Goal: Navigation & Orientation: Find specific page/section

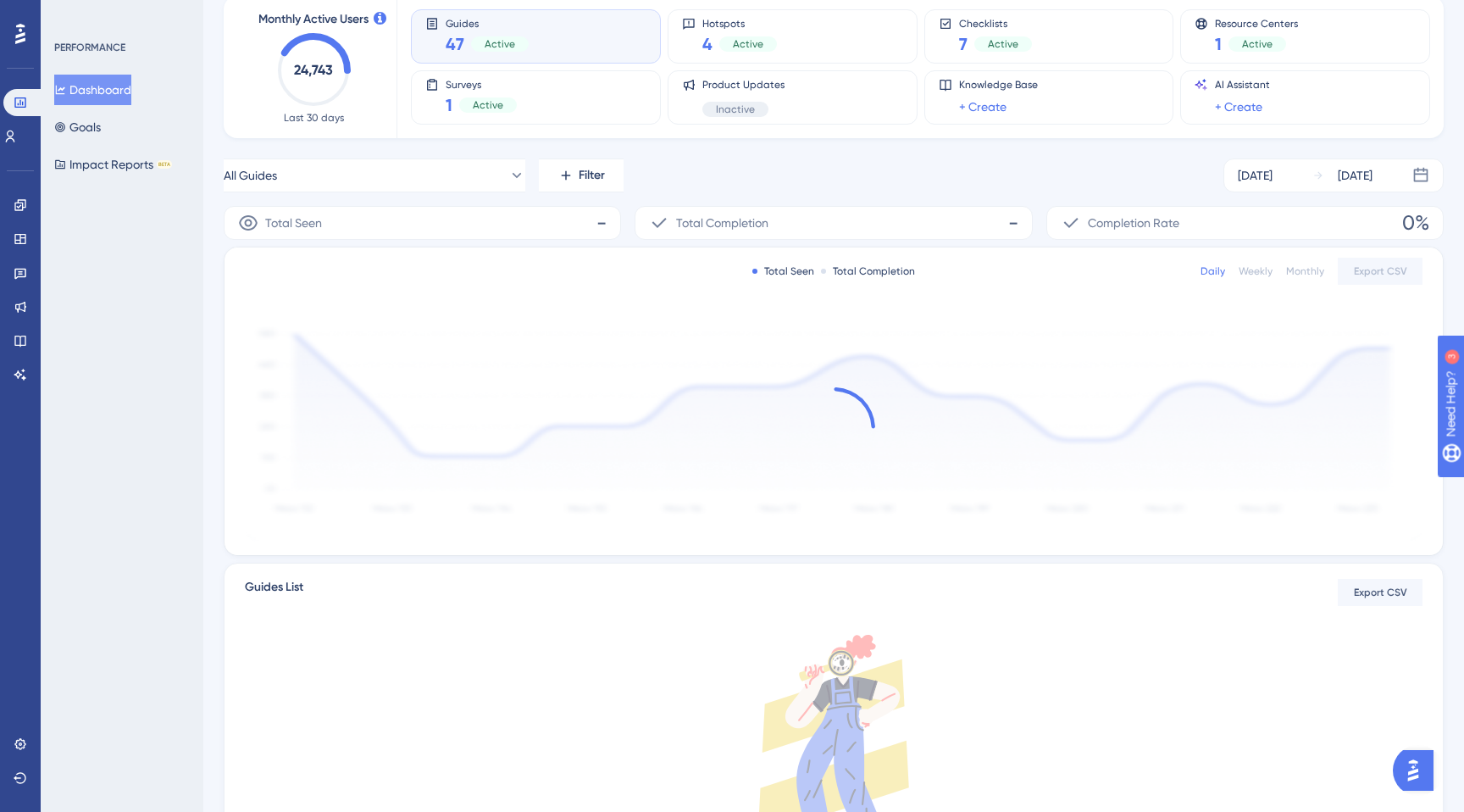
click at [503, 27] on span "Guides" at bounding box center [487, 23] width 83 height 12
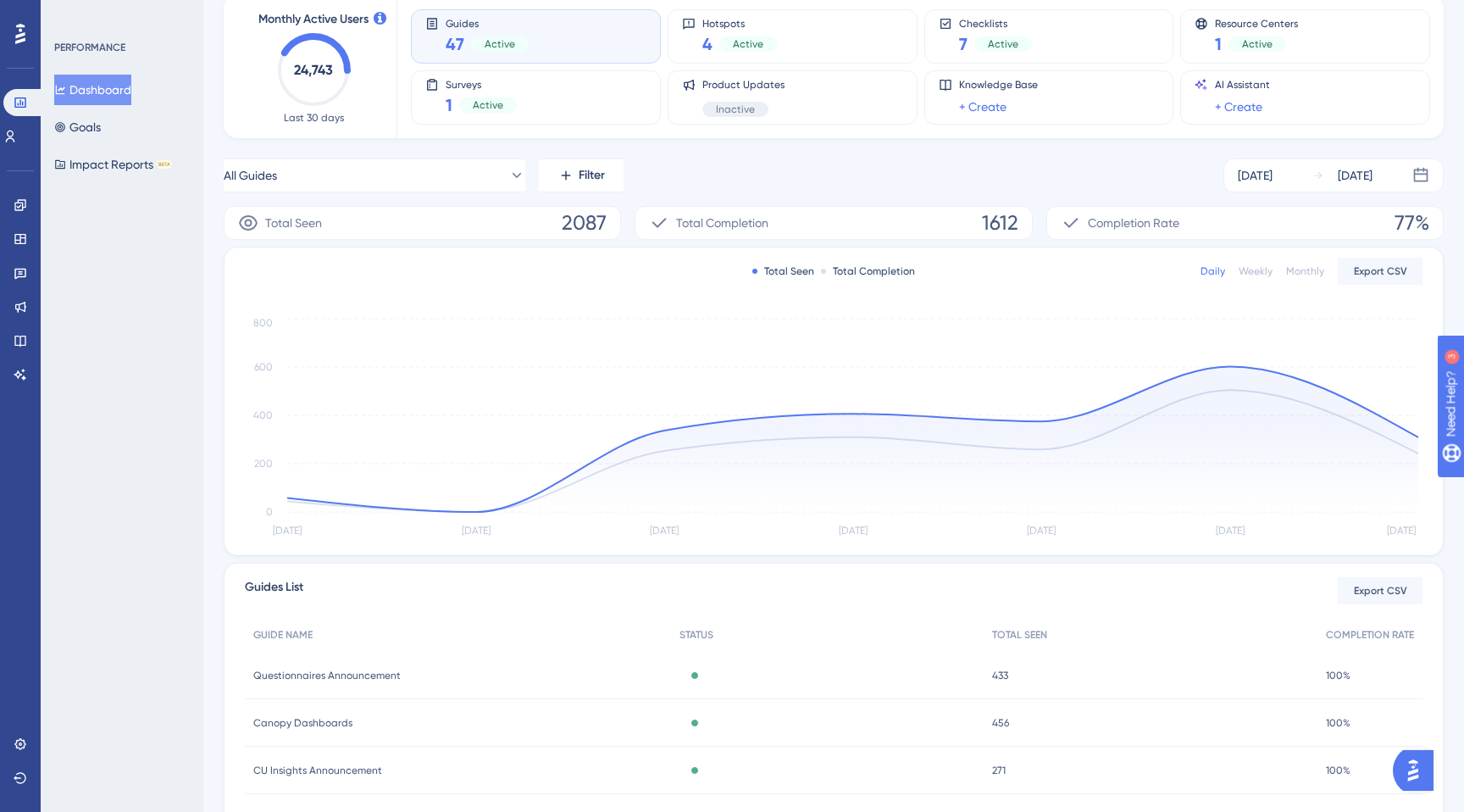
click at [522, 38] on div "Active" at bounding box center [500, 44] width 58 height 15
click at [490, 187] on button "All Guides" at bounding box center [374, 175] width 302 height 34
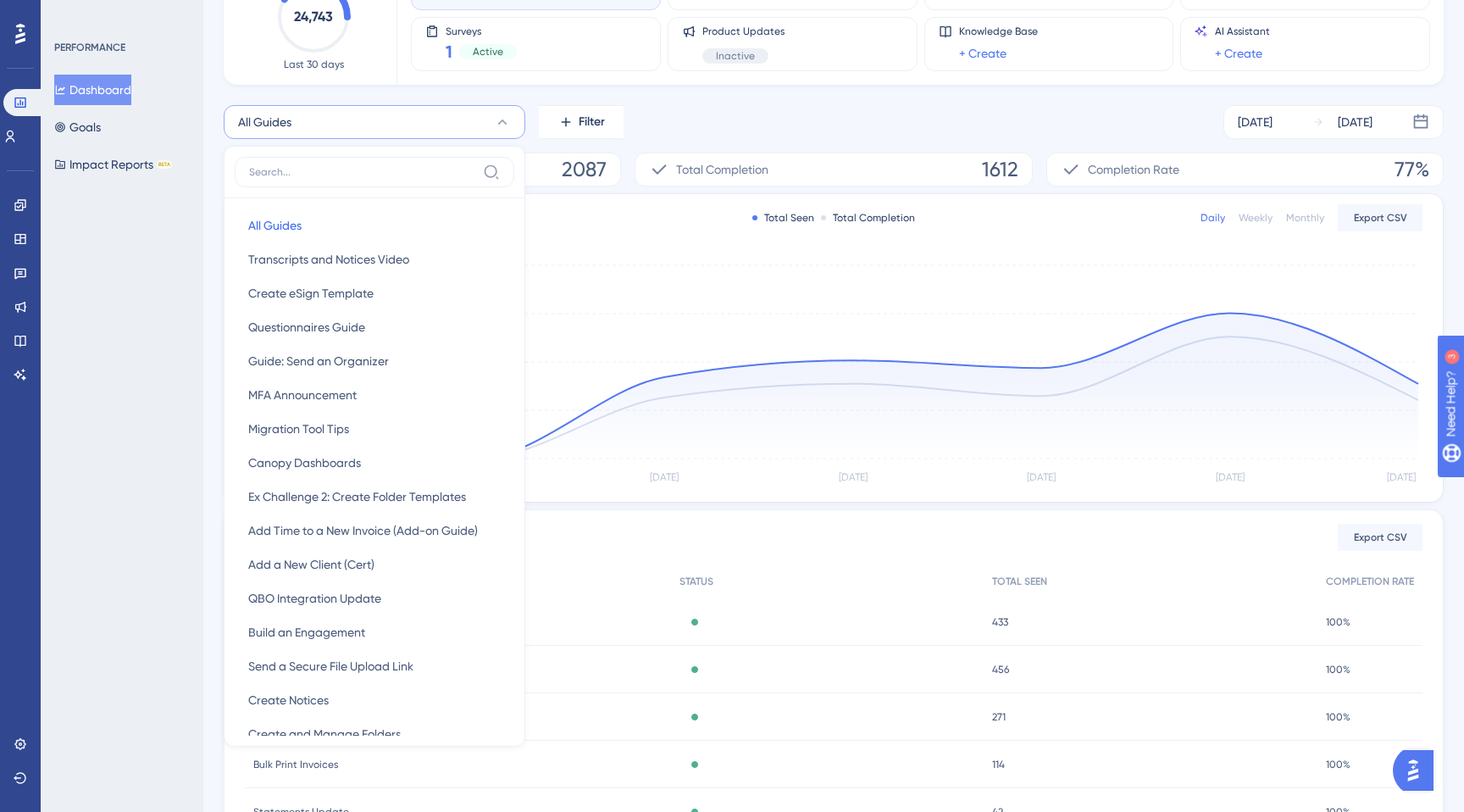
click at [389, 165] on label at bounding box center [374, 172] width 279 height 30
click at [389, 166] on input at bounding box center [362, 172] width 227 height 13
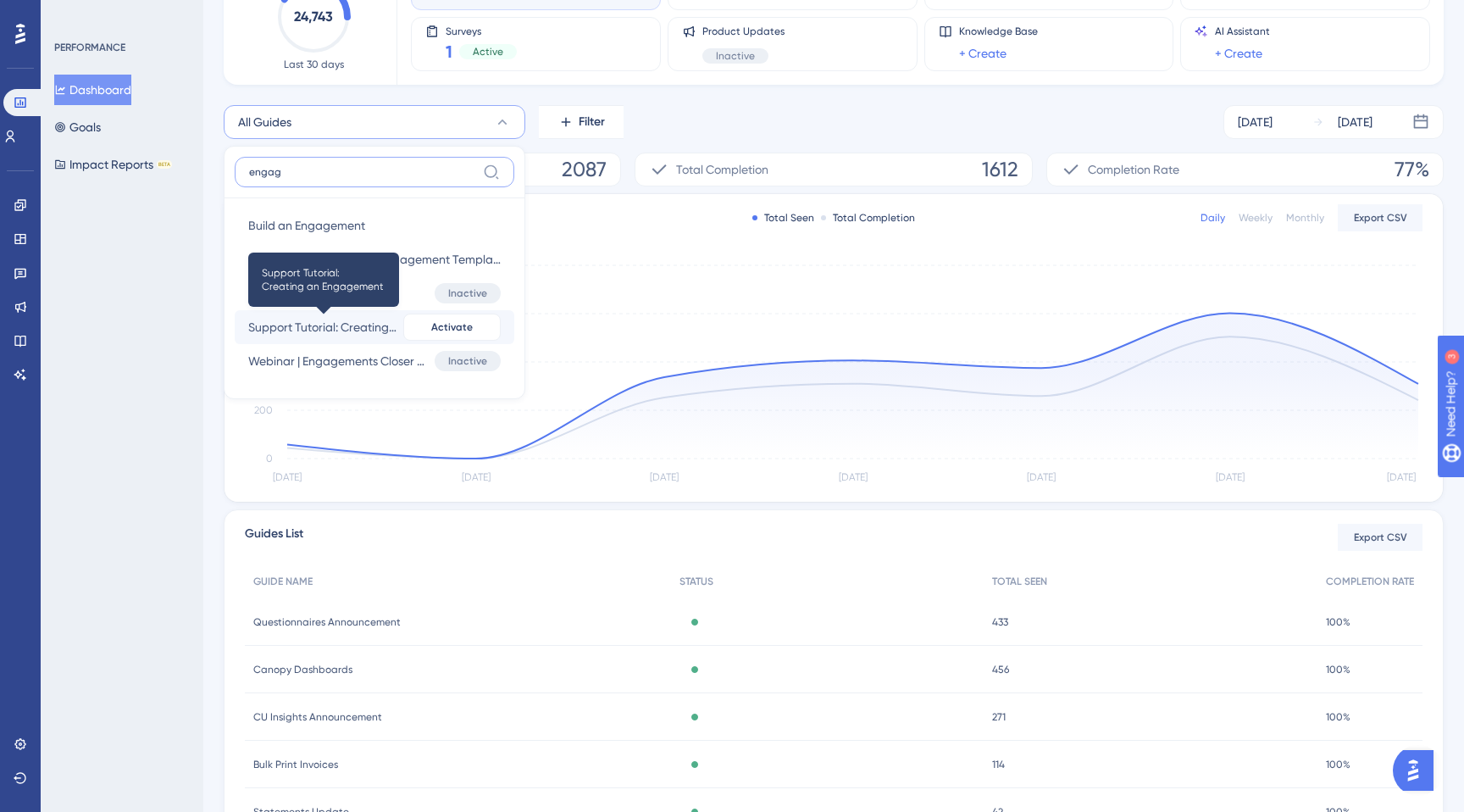
type input "engag"
click at [352, 333] on span "Support Tutorial: Creating an Engagement" at bounding box center [322, 327] width 149 height 20
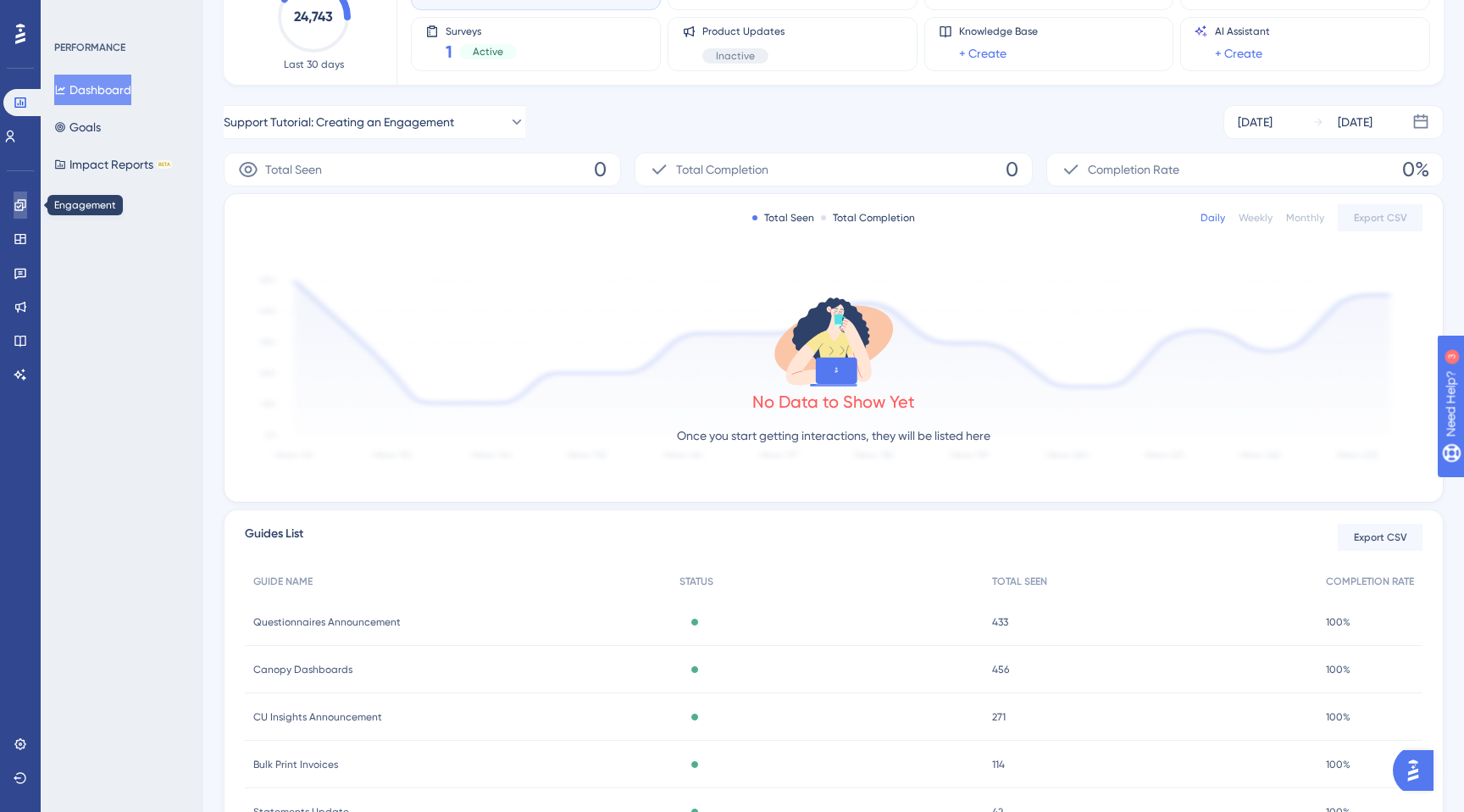
click at [27, 204] on link at bounding box center [20, 204] width 13 height 27
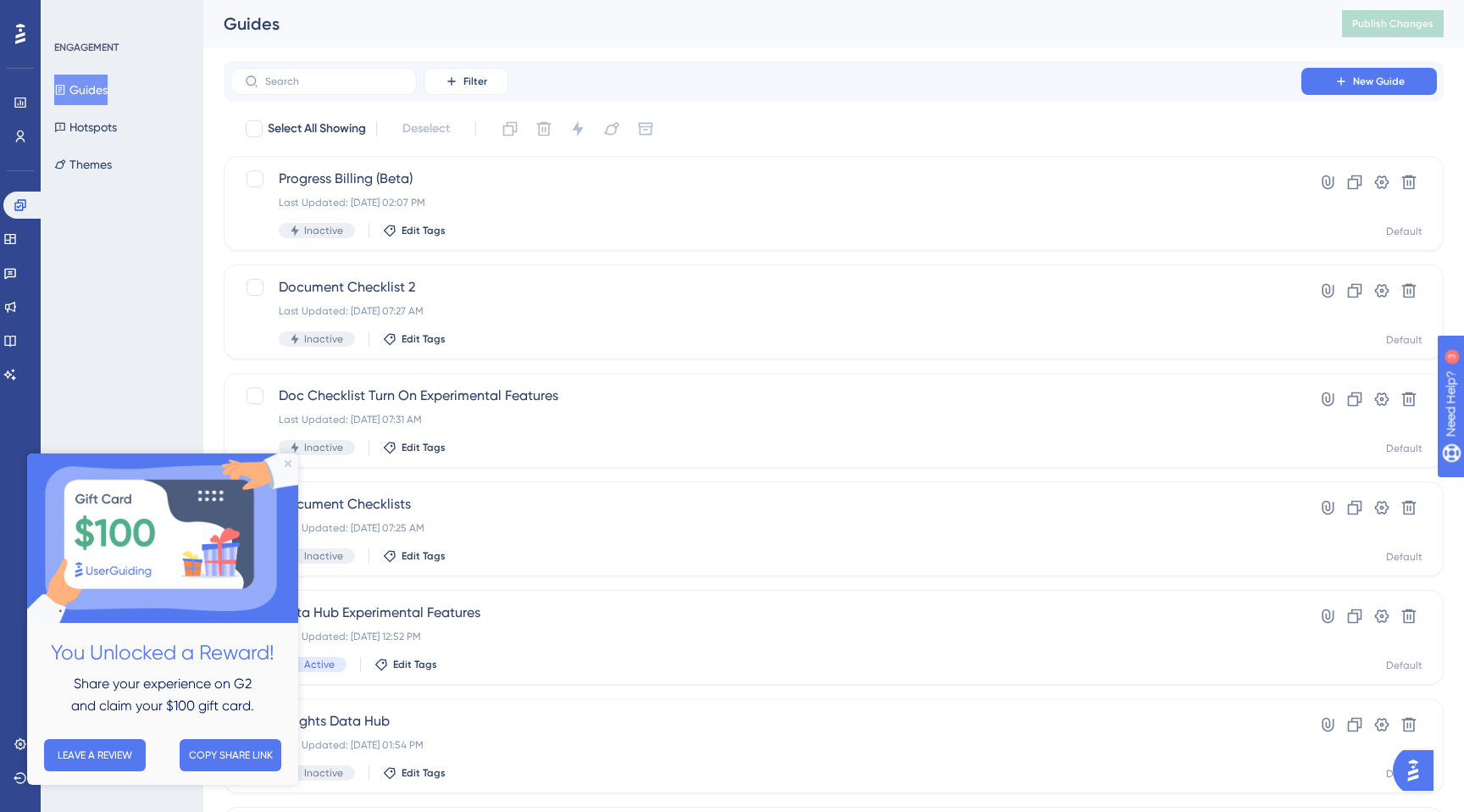
click at [95, 231] on div "ENGAGEMENT Guides Hotspots Themes" at bounding box center [122, 406] width 163 height 812
click at [290, 466] on icon "Close Preview" at bounding box center [288, 463] width 7 height 7
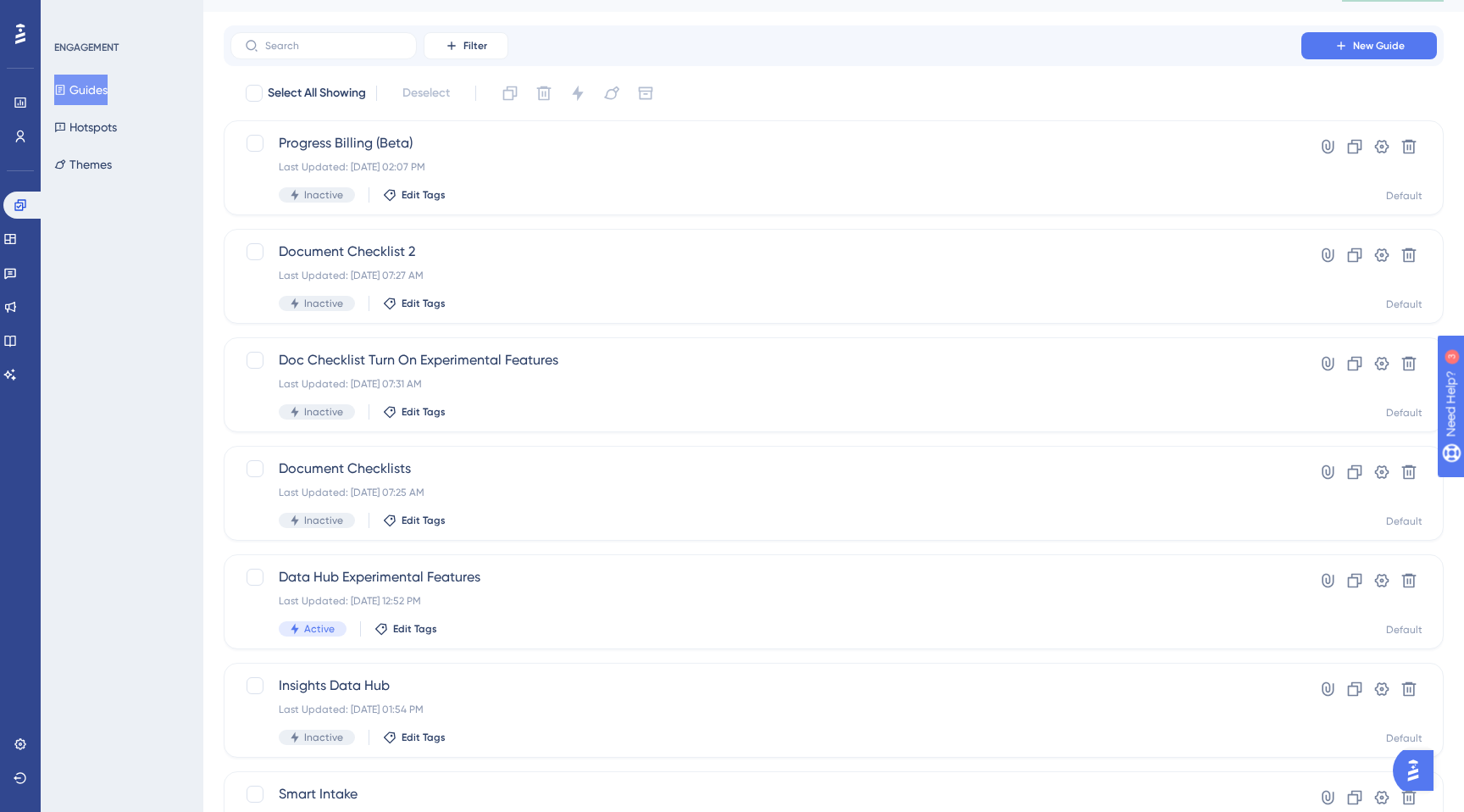
scroll to position [12, 0]
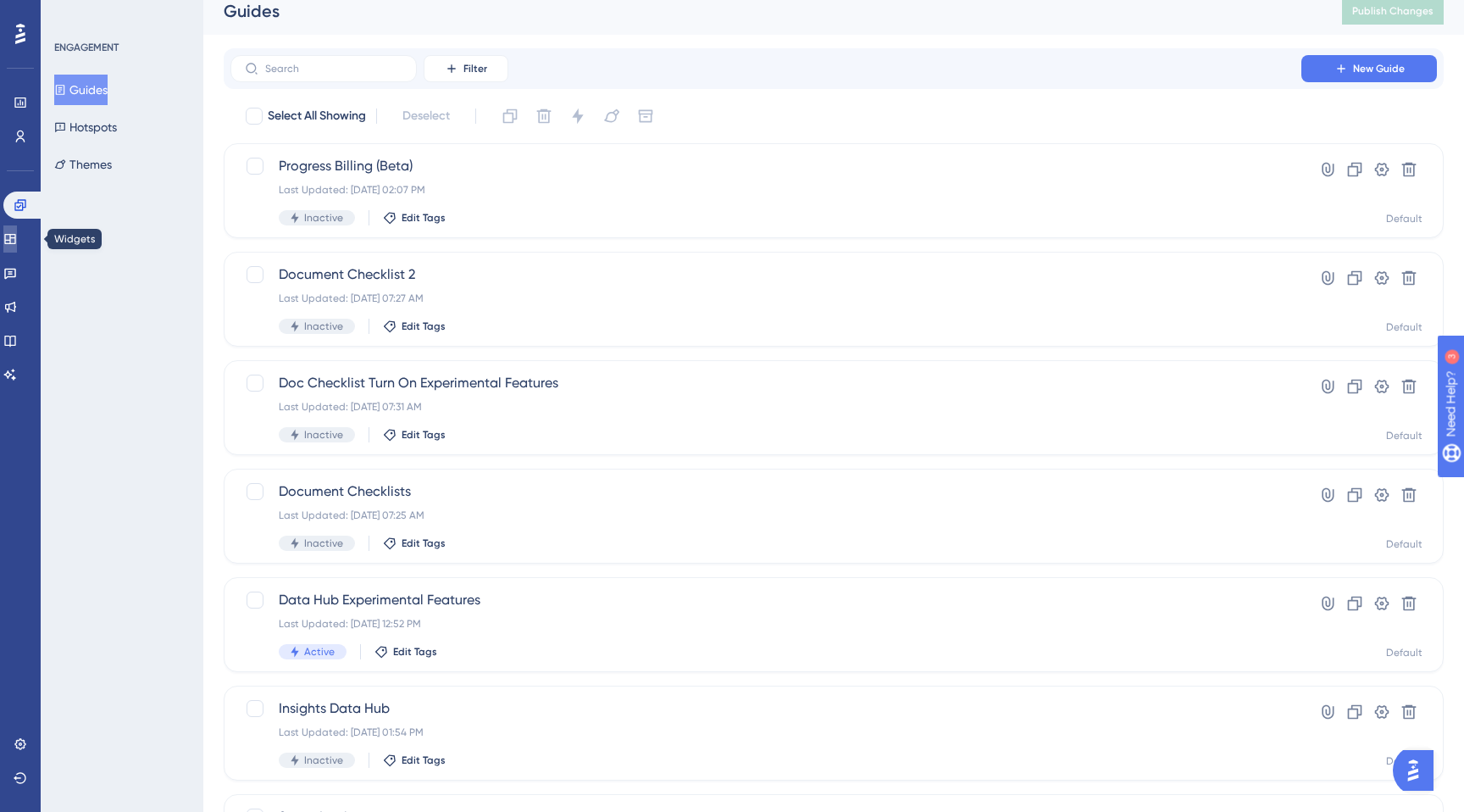
click at [17, 238] on icon at bounding box center [10, 238] width 13 height 13
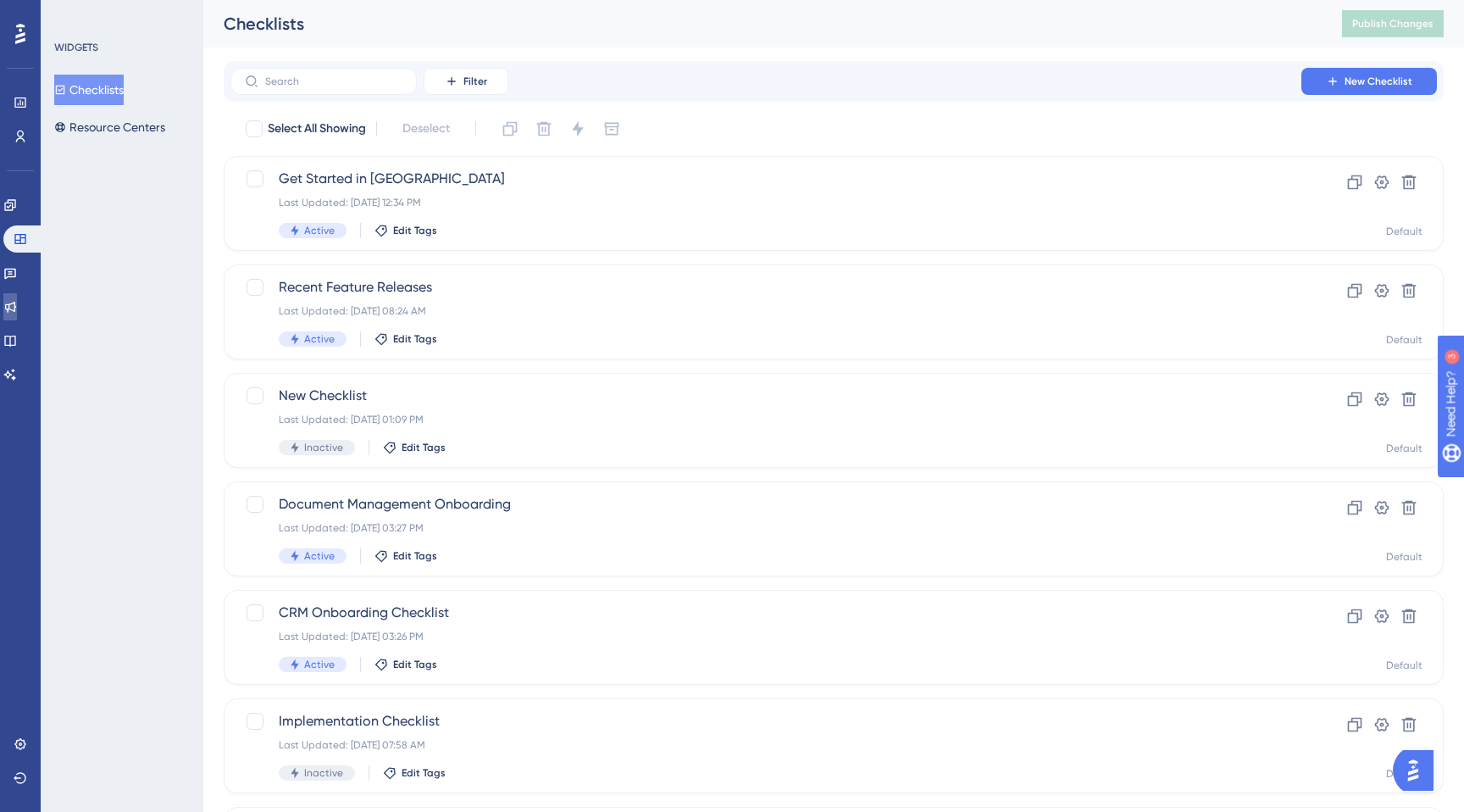
click at [17, 302] on link at bounding box center [10, 307] width 13 height 27
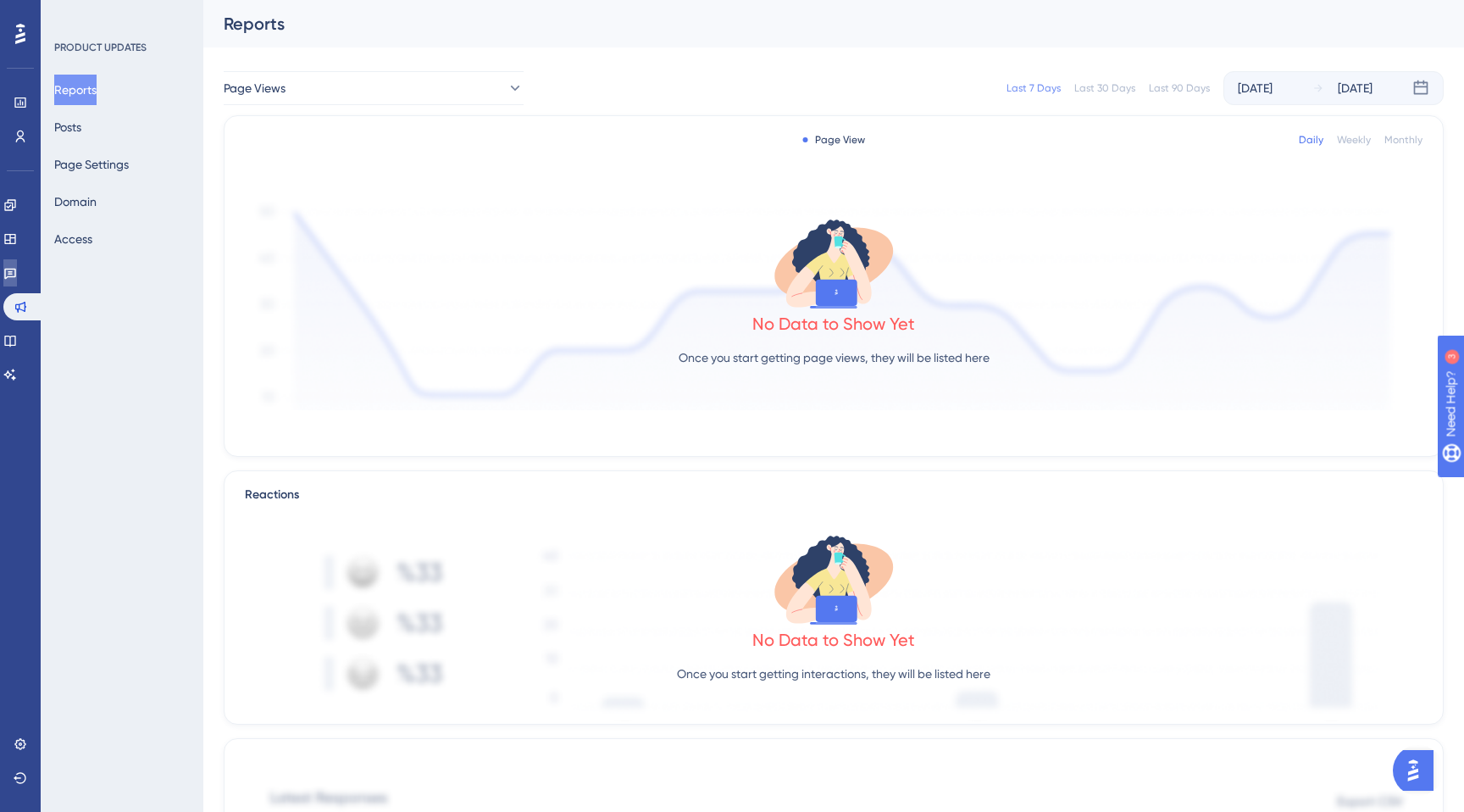
click at [17, 279] on icon at bounding box center [10, 273] width 13 height 13
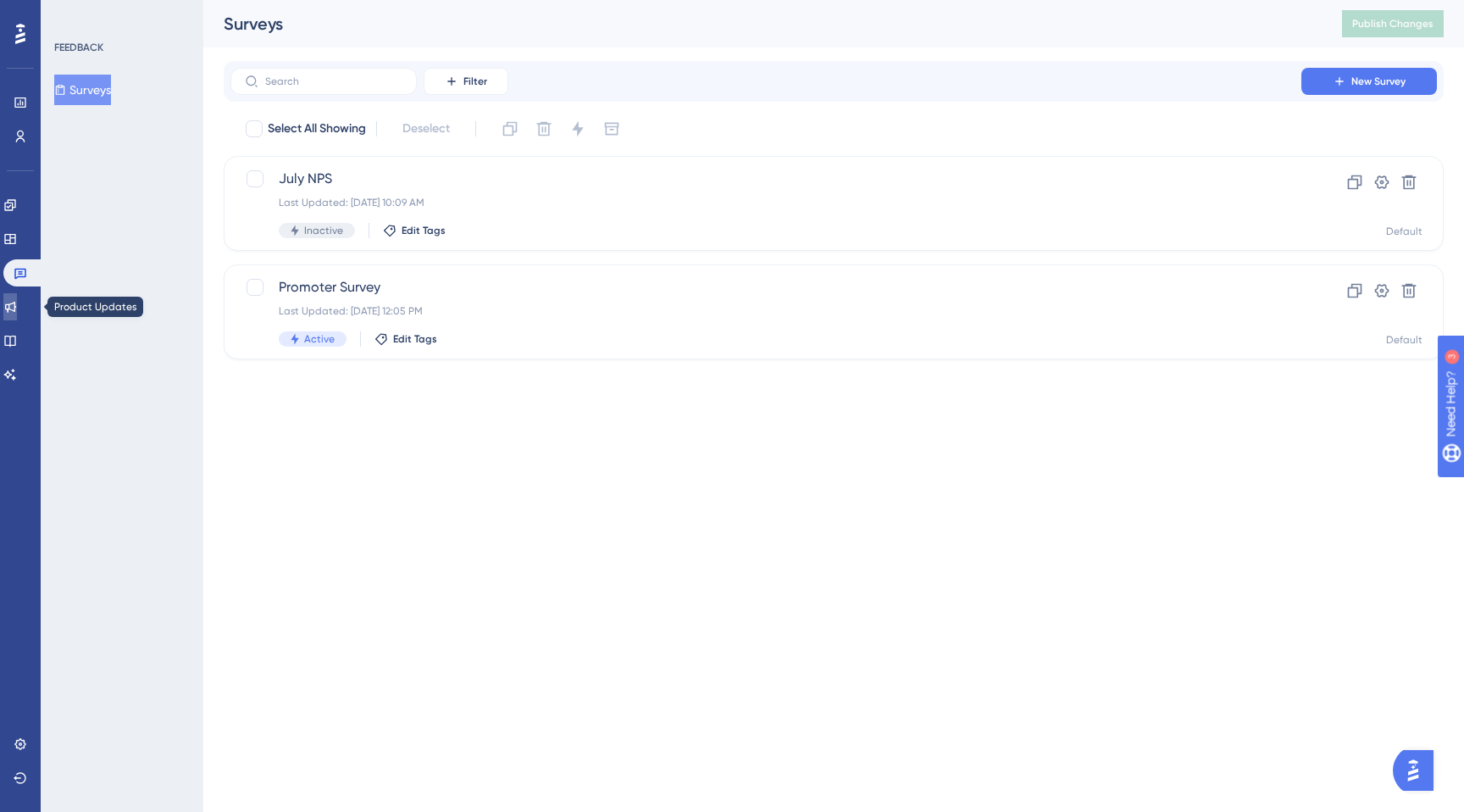
click at [17, 304] on icon at bounding box center [10, 307] width 13 height 13
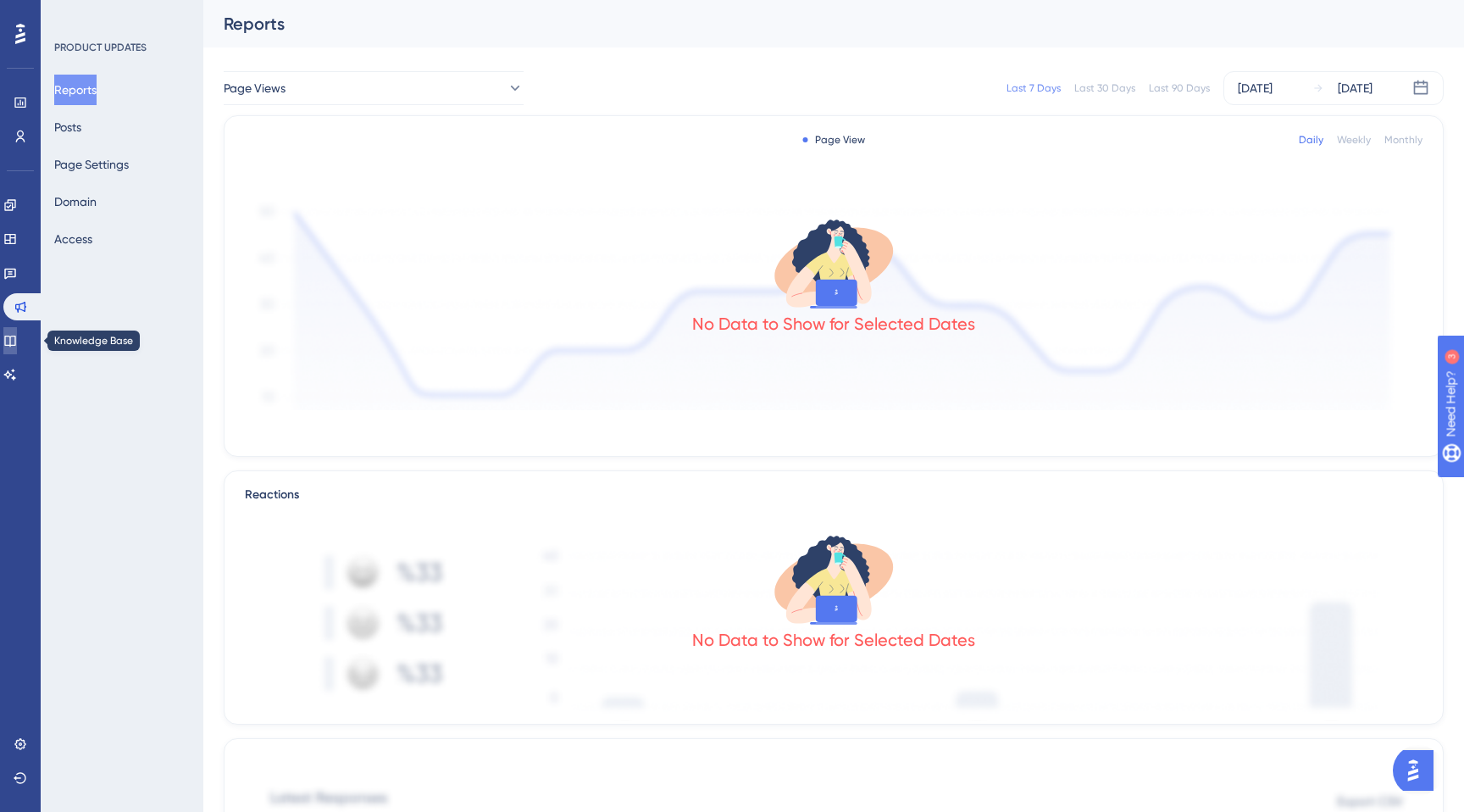
click at [17, 344] on link at bounding box center [10, 341] width 13 height 27
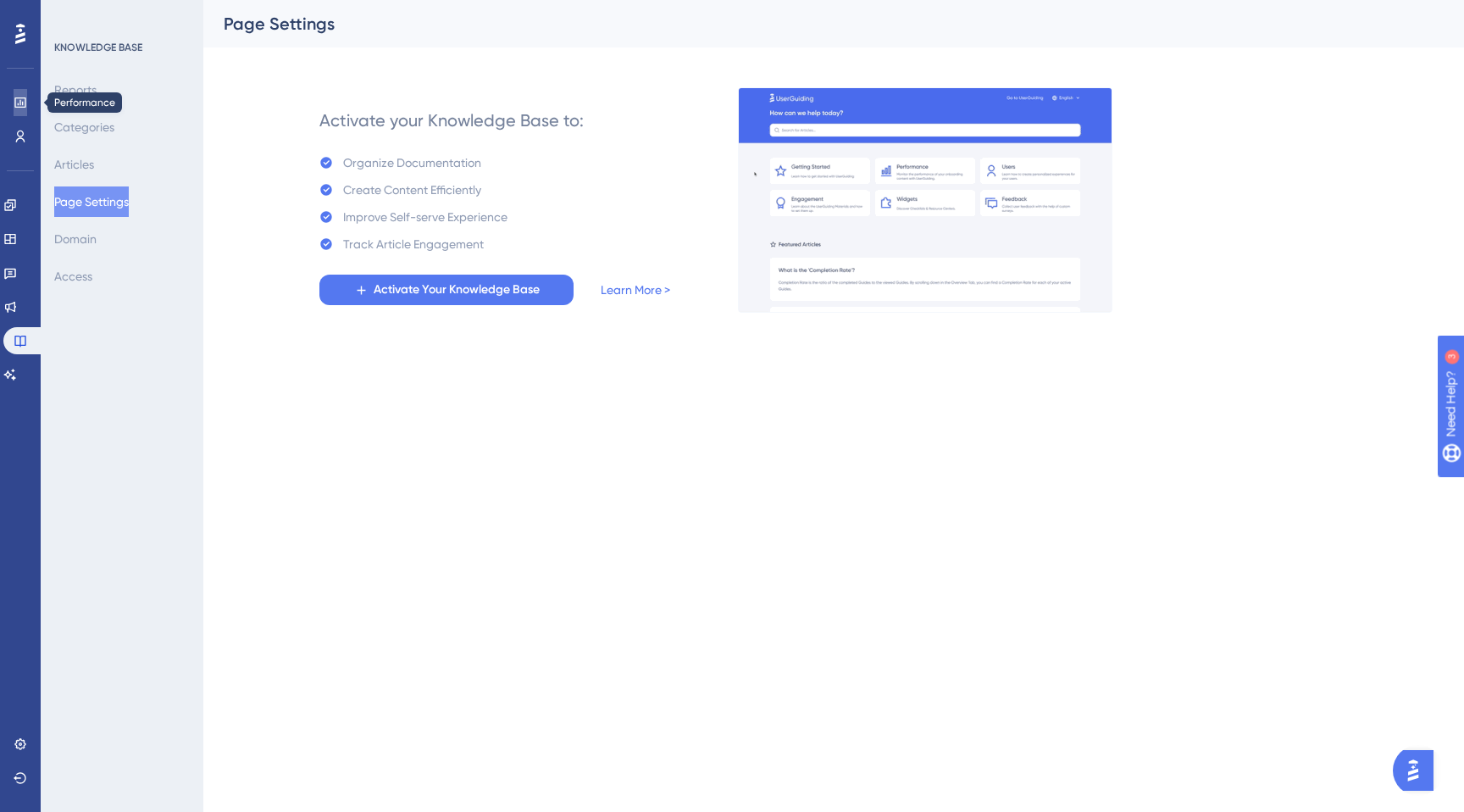
click at [25, 96] on icon at bounding box center [20, 102] width 13 height 13
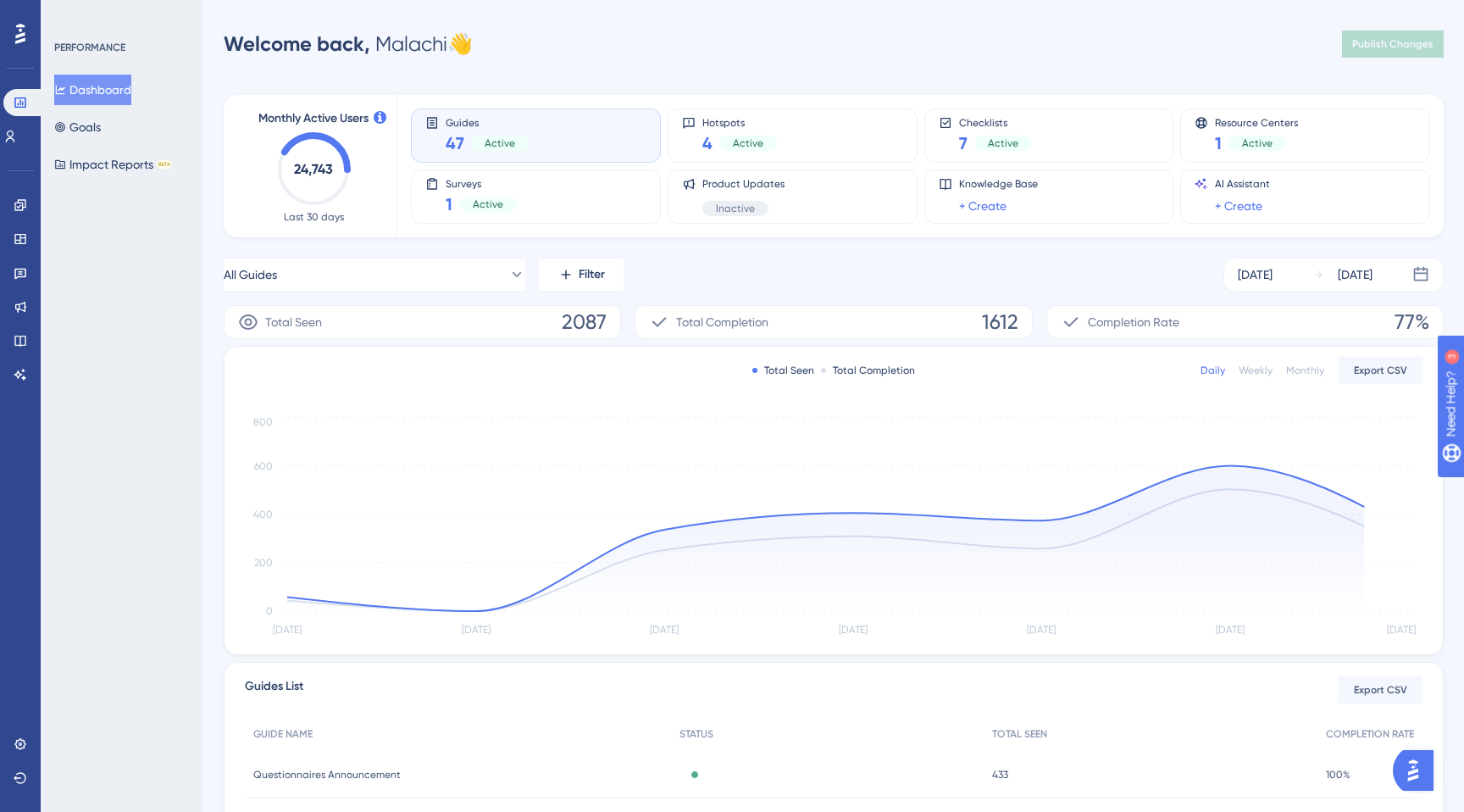
click at [22, 150] on div "Engagement Widgets Feedback Product Updates Knowledge Base AI Assistant" at bounding box center [20, 269] width 27 height 238
click at [17, 142] on icon at bounding box center [10, 136] width 13 height 13
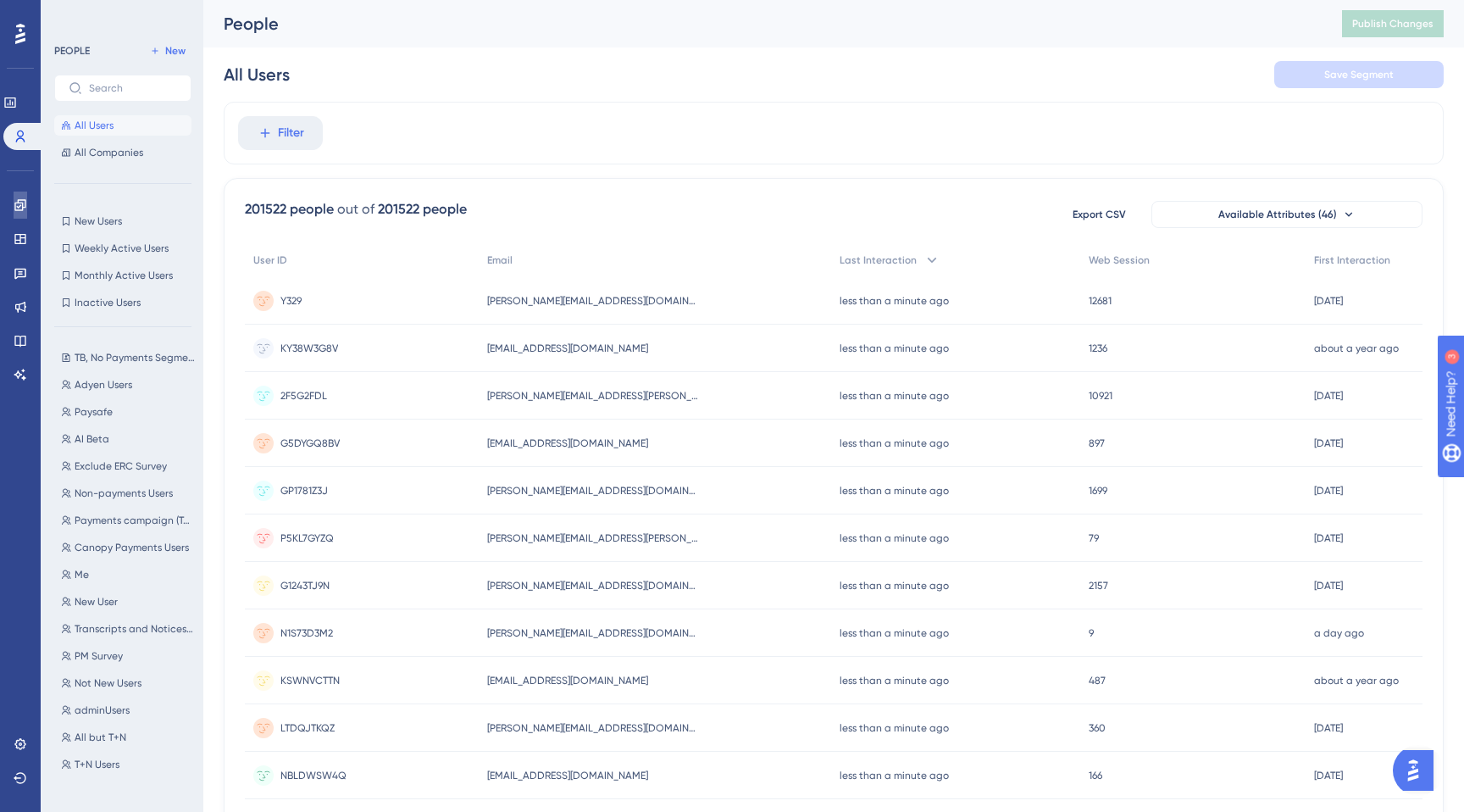
click at [23, 203] on icon at bounding box center [20, 204] width 11 height 11
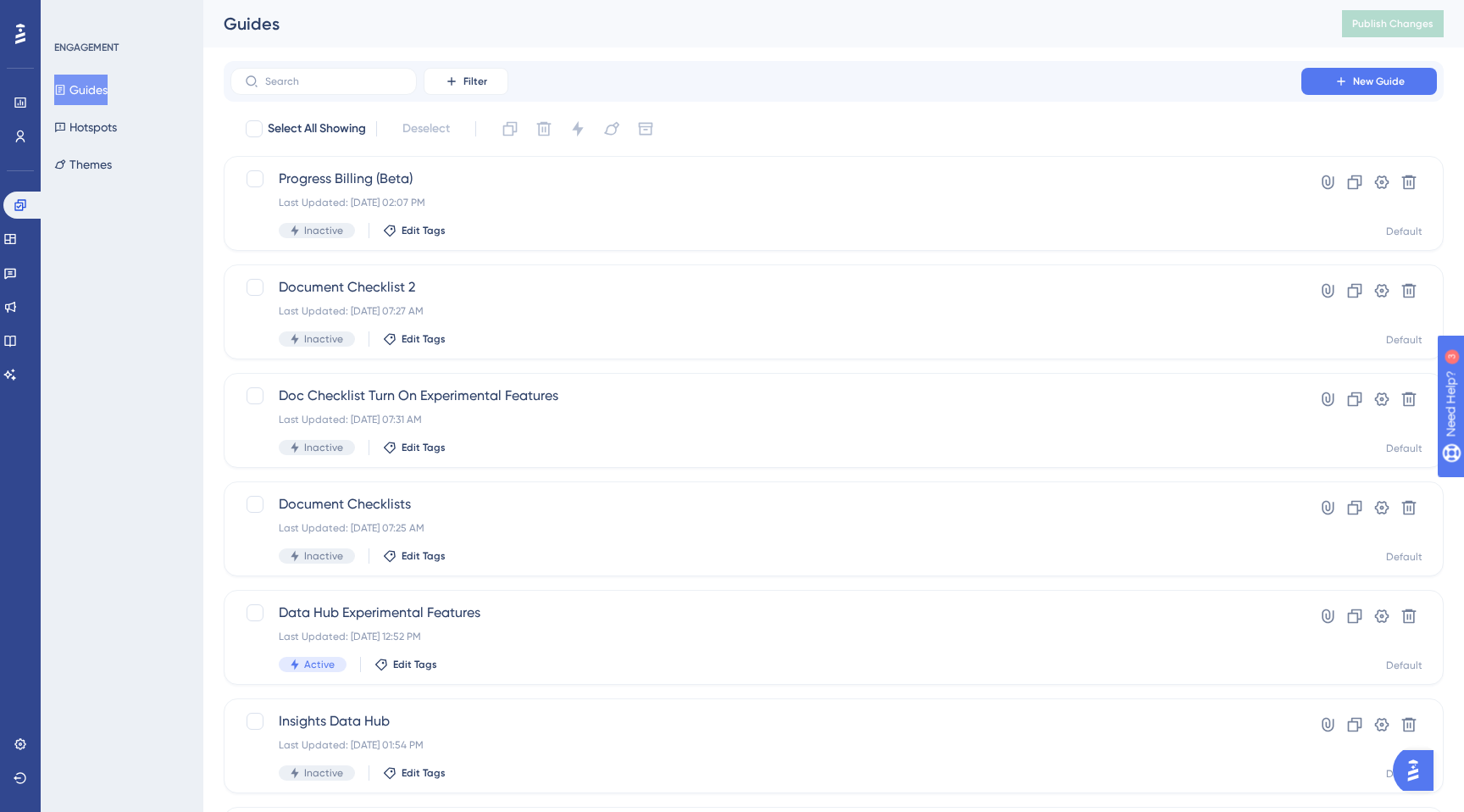
click at [103, 94] on button "Guides" at bounding box center [80, 90] width 53 height 30
click at [358, 78] on input "text" at bounding box center [333, 81] width 137 height 12
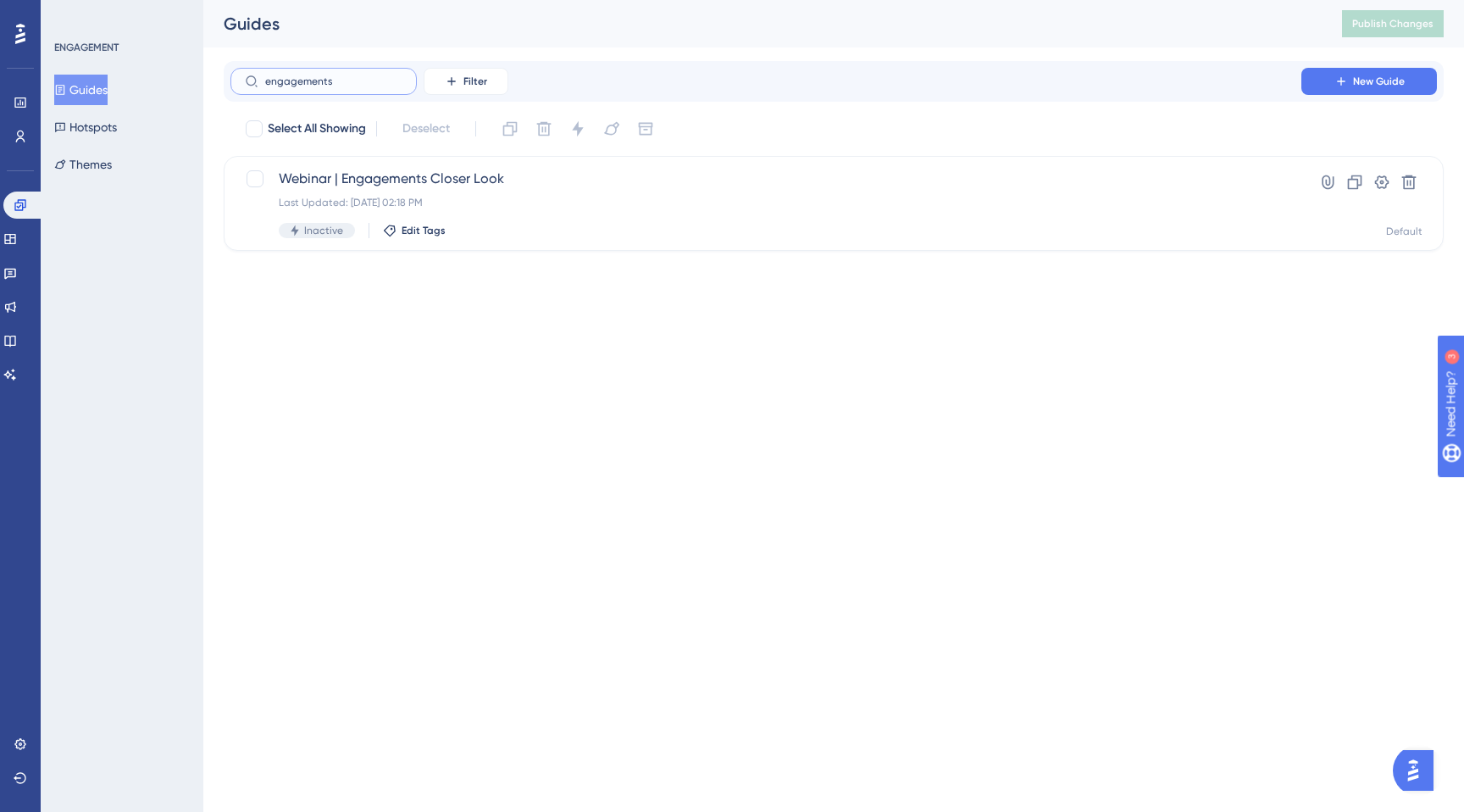
type input "engagements="
checkbox input "true"
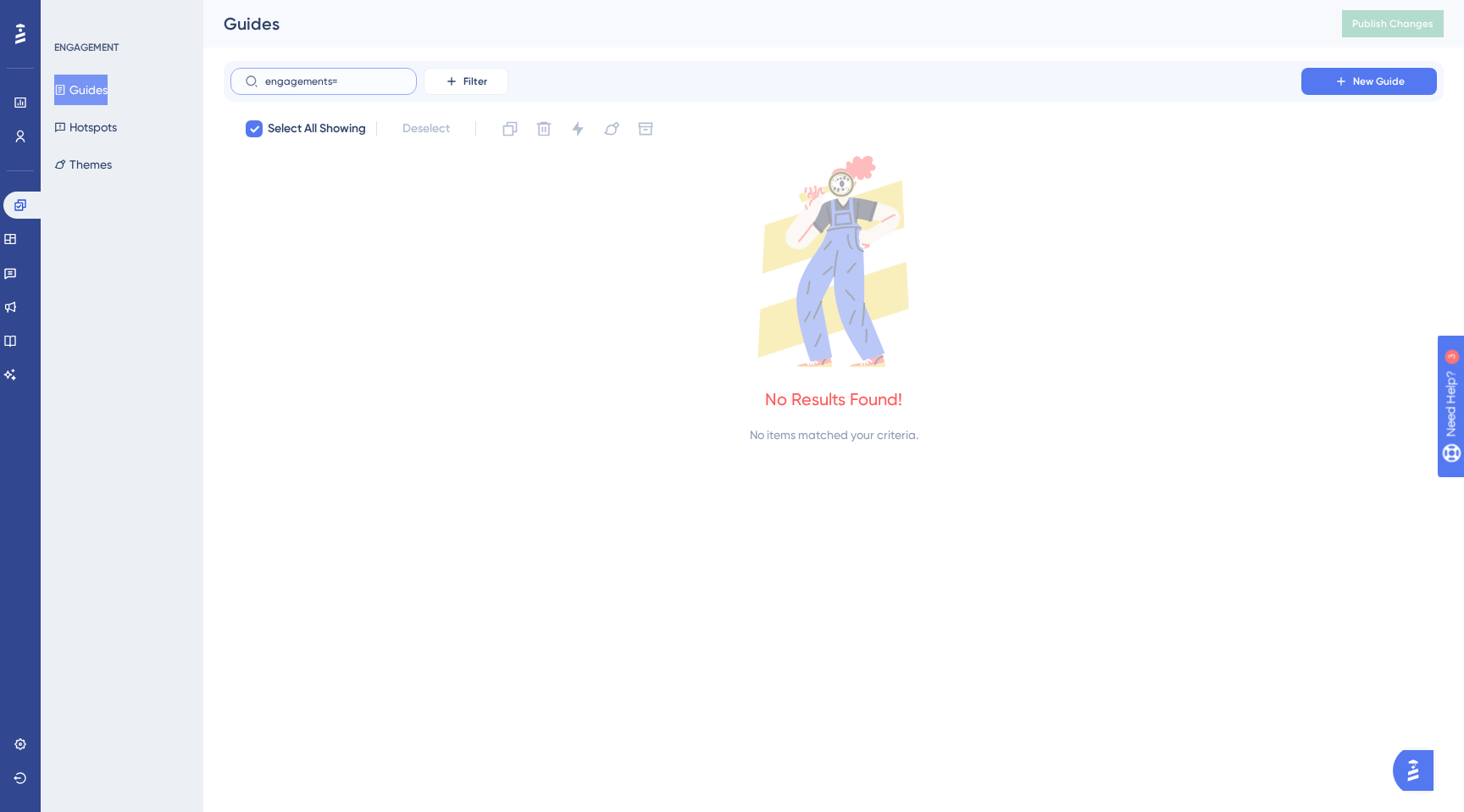
type input "engagements"
checkbox input "false"
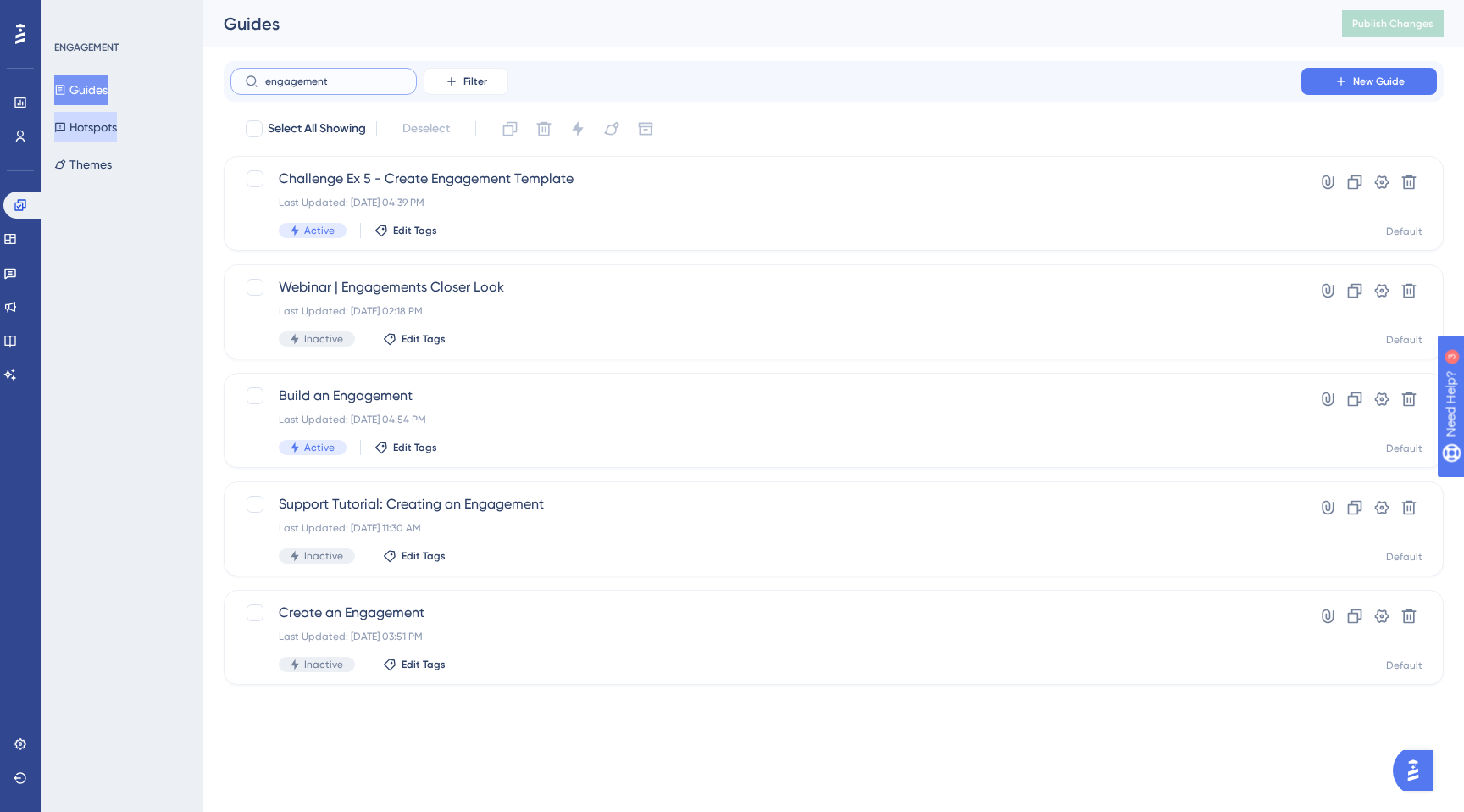
type input "engagement"
click at [99, 127] on button "Hotspots" at bounding box center [85, 127] width 62 height 30
